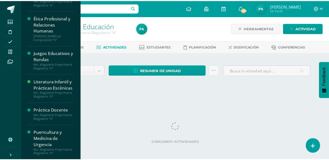
scroll to position [200, 0]
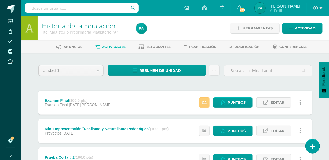
click at [130, 94] on div "Examen Final (100.0 pts) Examen Final 06 de Agosto Estatus de Actividad: 0 Estu…" at bounding box center [175, 103] width 274 height 24
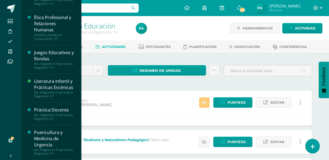
click at [69, 52] on div "Juegos Educativos y Rondas" at bounding box center [54, 56] width 41 height 12
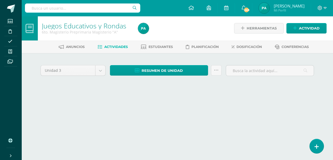
click at [159, 47] on span "Estudiantes" at bounding box center [161, 47] width 24 height 4
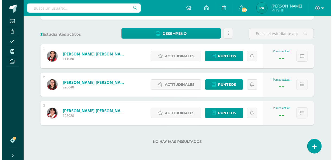
scroll to position [73, 0]
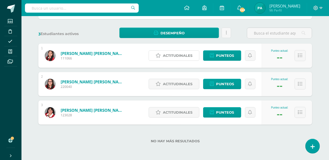
click at [161, 56] on link "Actitudinales" at bounding box center [174, 55] width 51 height 10
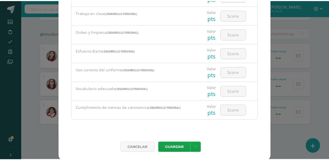
scroll to position [24, 0]
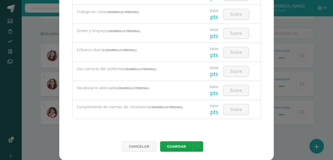
click at [135, 148] on link "Cancelar" at bounding box center [139, 146] width 34 height 10
